Goal: Contribute content: Contribute content

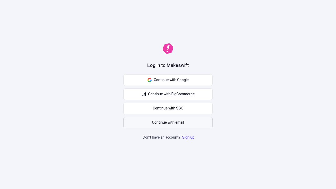
click at [168, 122] on span "Continue with email" at bounding box center [168, 123] width 32 height 6
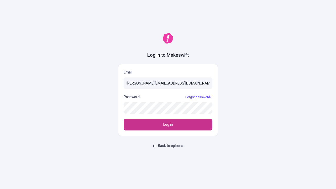
click at [168, 125] on span "Log in" at bounding box center [168, 125] width 10 height 6
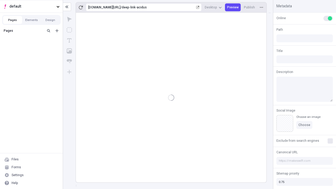
type input "/deep-link-acidus"
click at [31, 6] on span "default" at bounding box center [31, 7] width 45 height 6
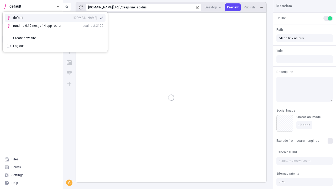
click at [55, 38] on div "Create new site" at bounding box center [58, 38] width 90 height 4
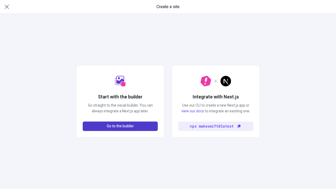
click at [120, 126] on span "Go to the builder" at bounding box center [120, 126] width 27 height 6
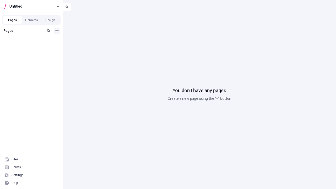
click at [57, 31] on icon "Add new" at bounding box center [56, 30] width 3 height 3
click at [33, 48] on div "Blank page" at bounding box center [33, 49] width 50 height 8
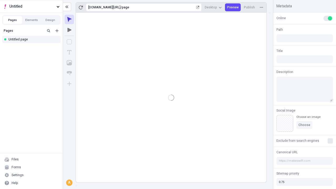
type input "/page"
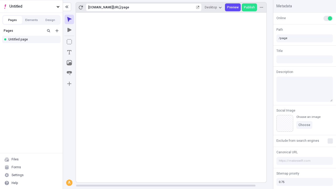
click at [69, 42] on icon "Box" at bounding box center [69, 41] width 5 height 5
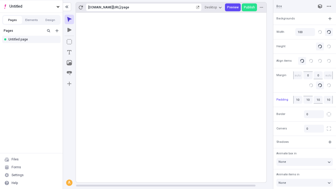
click at [69, 63] on icon "Image" at bounding box center [69, 62] width 5 height 5
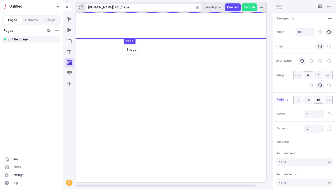
click at [176, 26] on div "Image Page" at bounding box center [168, 94] width 336 height 189
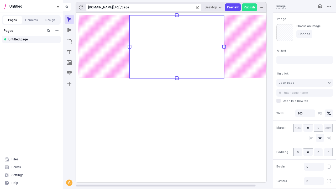
click at [69, 52] on icon "Text" at bounding box center [69, 52] width 4 height 4
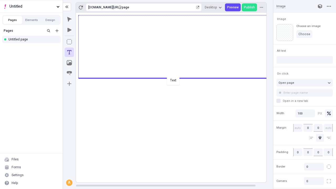
click at [176, 78] on div "Text" at bounding box center [168, 94] width 336 height 189
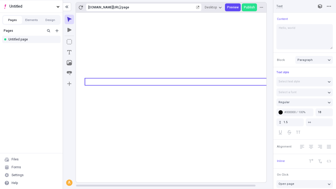
type textarea "Hello, world!"
click at [69, 63] on icon "Image" at bounding box center [69, 62] width 5 height 5
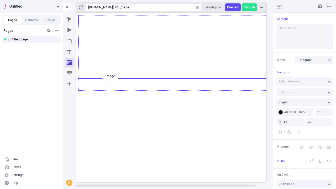
click at [176, 90] on div "Image" at bounding box center [168, 94] width 336 height 189
